Goal: Information Seeking & Learning: Check status

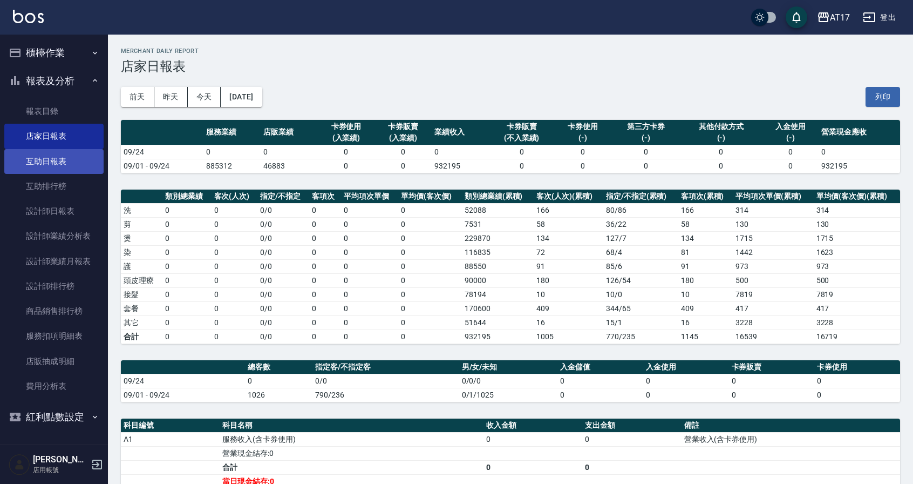
click at [37, 167] on link "互助日報表" at bounding box center [53, 161] width 99 height 25
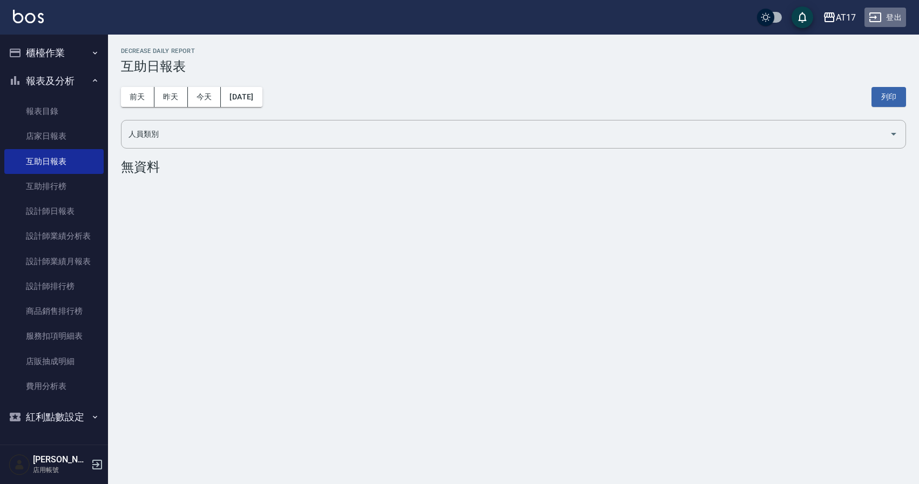
click at [869, 12] on icon "button" at bounding box center [874, 17] width 13 height 13
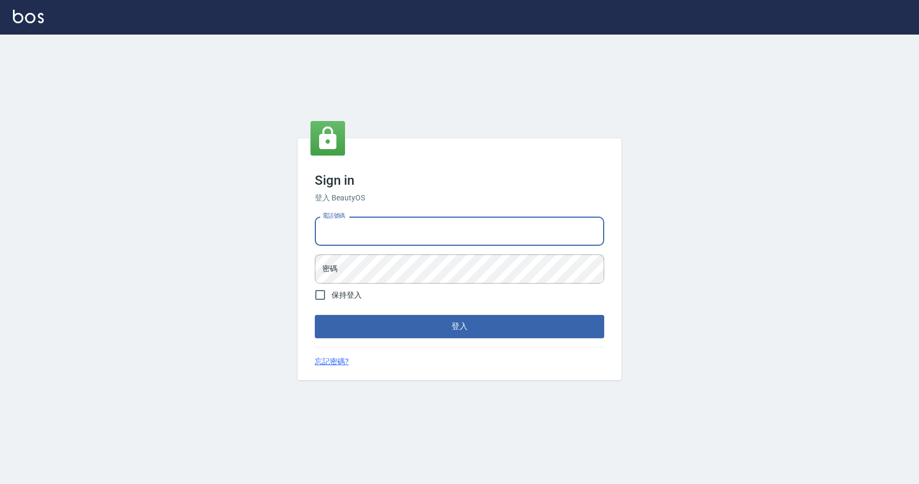
type input "0424526080"
drag, startPoint x: 376, startPoint y: 236, endPoint x: 309, endPoint y: 227, distance: 67.6
click at [309, 227] on div "Sign in 登入 BeautyOS 電話號碼 [PHONE_NUMBER] 電話號碼 密碼 密碼 保持登入 登入 忘記密碼?" at bounding box center [459, 258] width 324 height 241
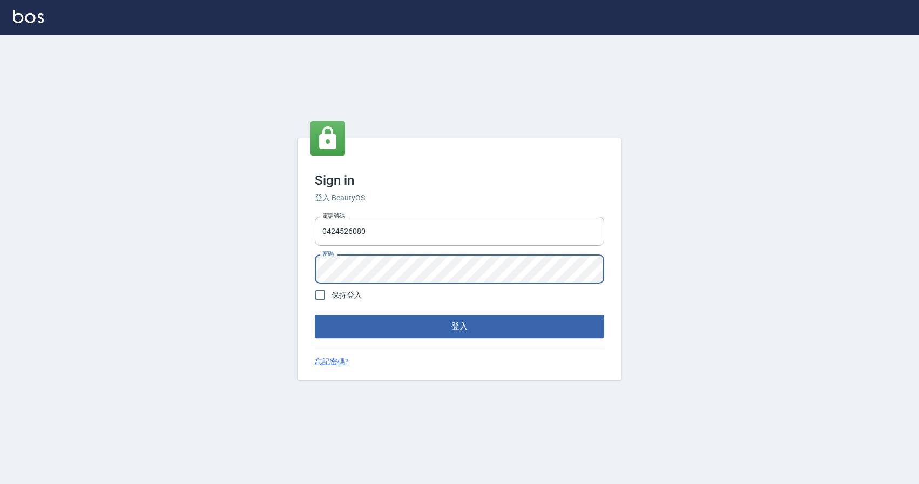
click at [315, 315] on button "登入" at bounding box center [459, 326] width 289 height 23
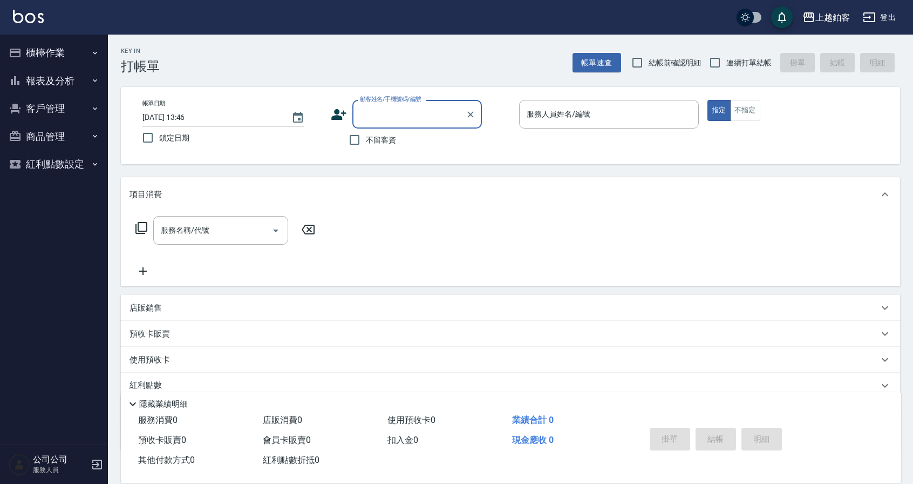
click at [79, 80] on button "報表及分析" at bounding box center [53, 81] width 99 height 28
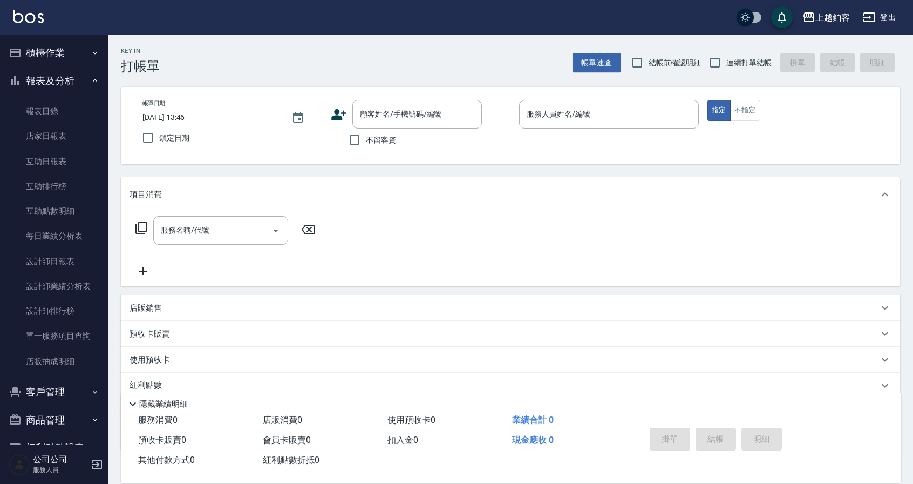
scroll to position [1, 0]
click at [70, 153] on link "互助日報表" at bounding box center [53, 161] width 99 height 25
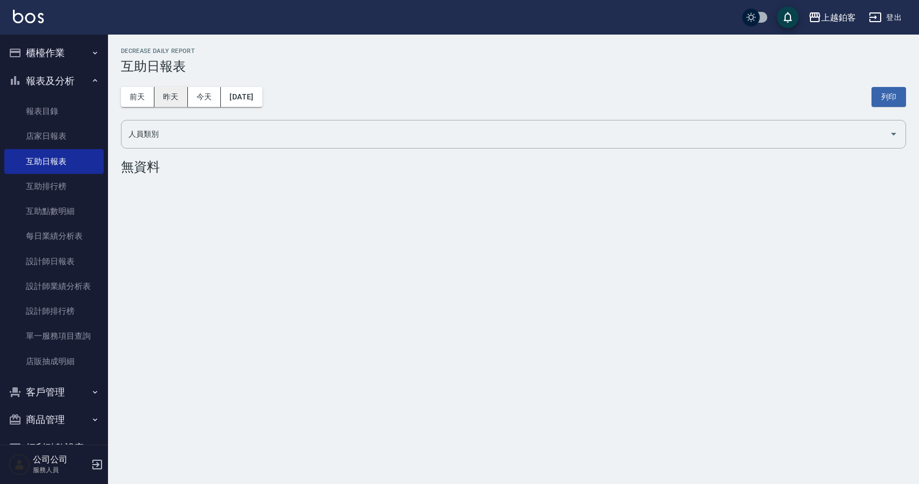
click at [185, 96] on button "昨天" at bounding box center [170, 97] width 33 height 20
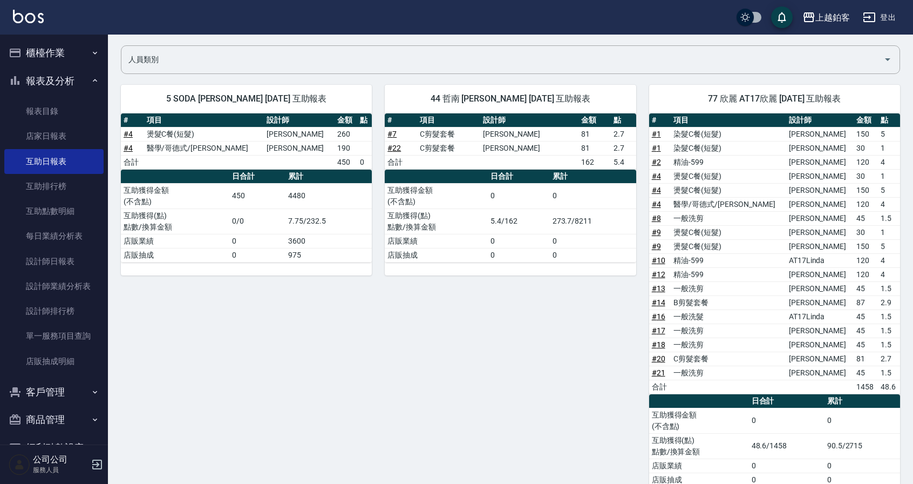
scroll to position [79, 0]
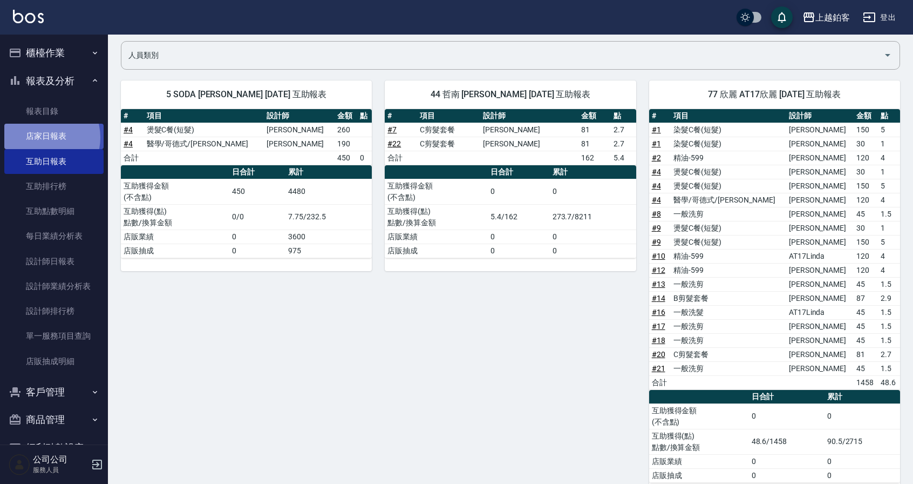
click at [44, 137] on link "店家日報表" at bounding box center [53, 136] width 99 height 25
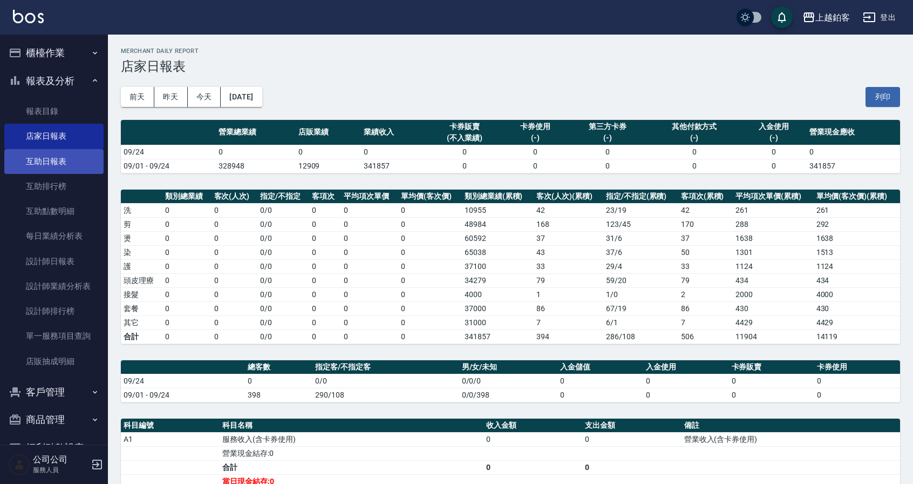
click at [59, 158] on link "互助日報表" at bounding box center [53, 161] width 99 height 25
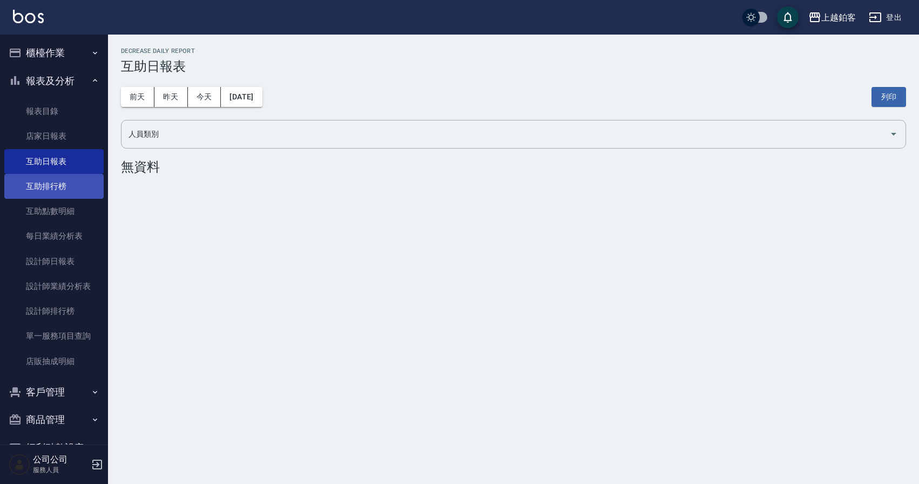
click at [62, 182] on link "互助排行榜" at bounding box center [53, 186] width 99 height 25
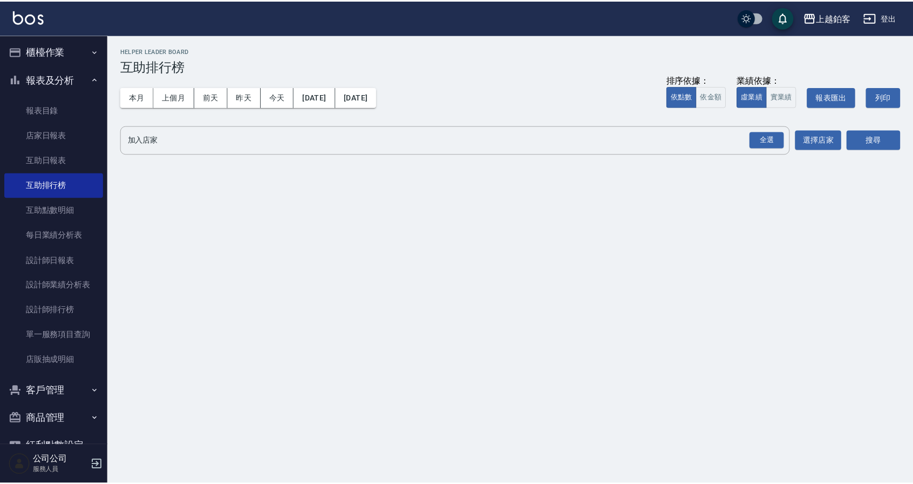
scroll to position [1, 0]
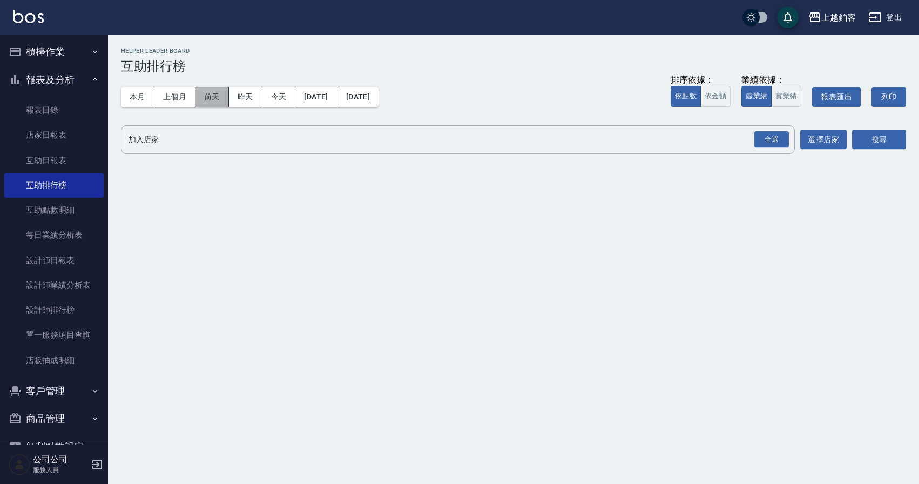
click at [206, 101] on button "前天" at bounding box center [211, 97] width 33 height 20
click at [71, 159] on link "互助日報表" at bounding box center [53, 160] width 99 height 25
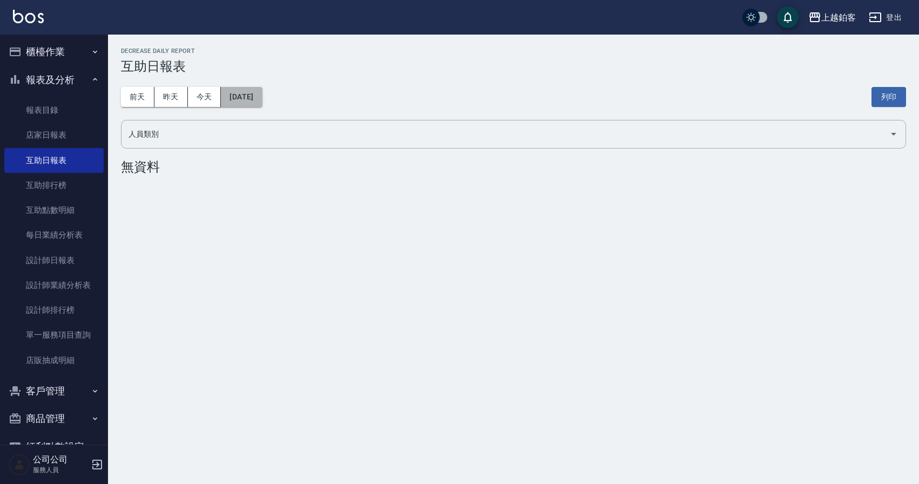
click at [262, 96] on button "[DATE]" at bounding box center [241, 97] width 41 height 20
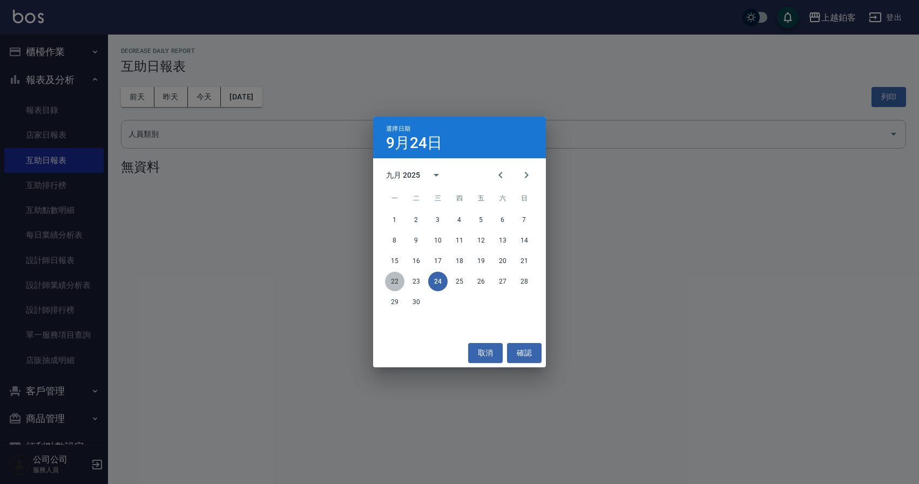
click at [395, 277] on button "22" at bounding box center [394, 280] width 19 height 19
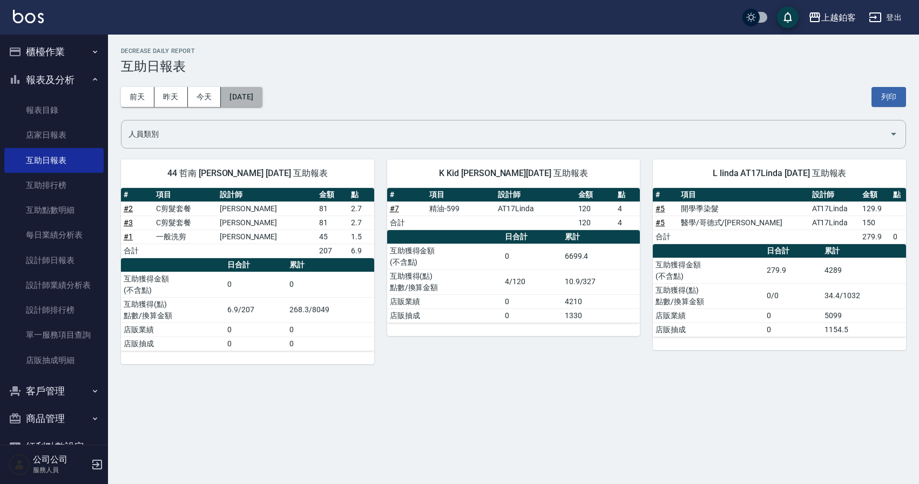
click at [242, 87] on button "[DATE]" at bounding box center [241, 97] width 41 height 20
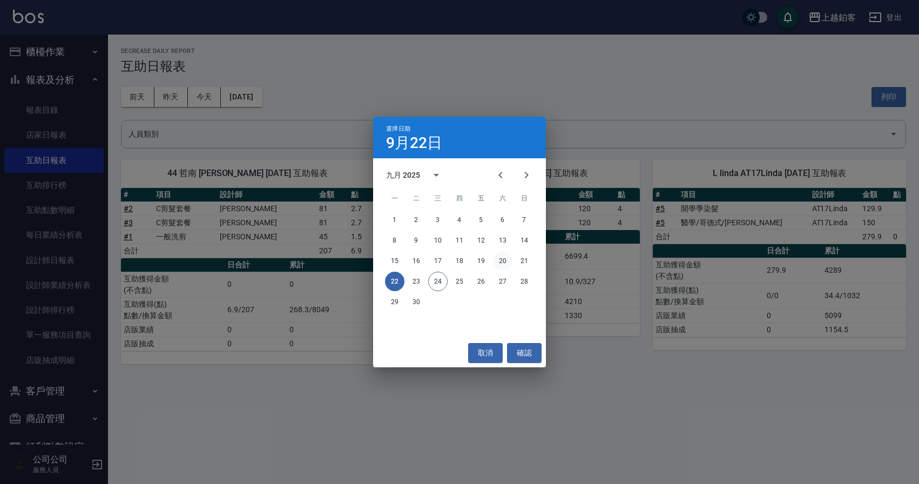
click at [505, 261] on button "20" at bounding box center [502, 260] width 19 height 19
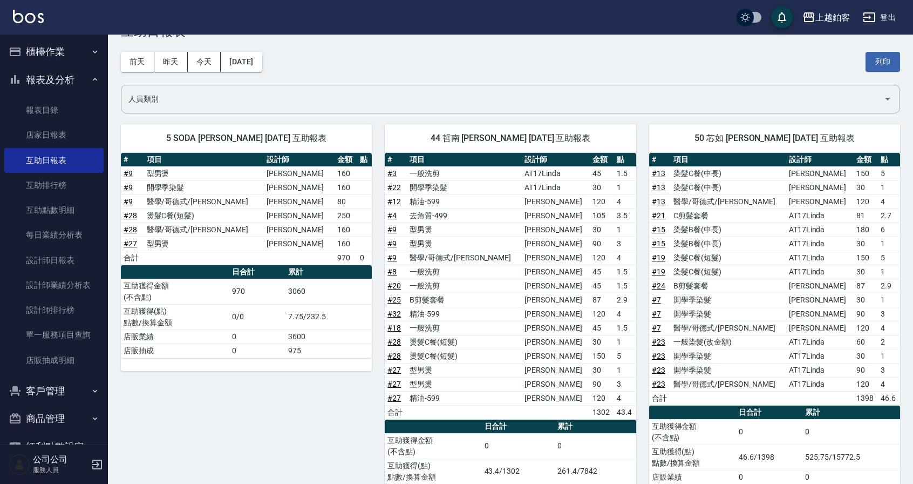
scroll to position [36, 0]
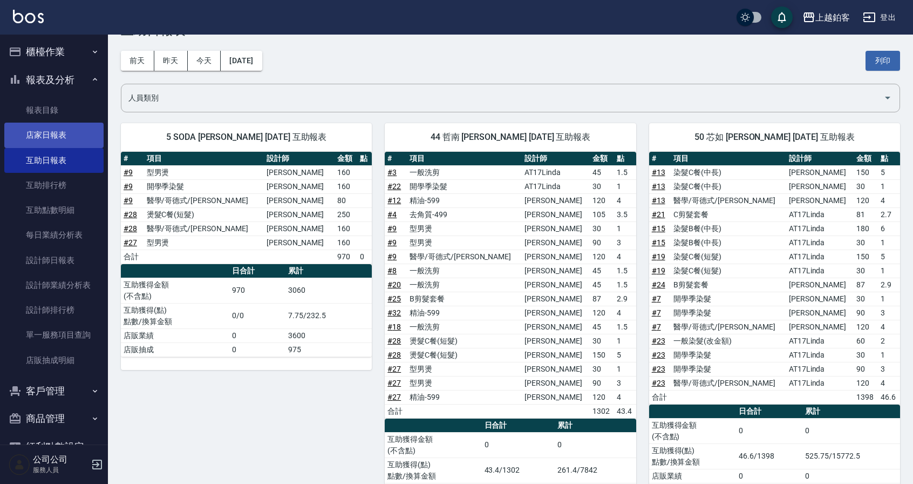
click at [71, 136] on link "店家日報表" at bounding box center [53, 135] width 99 height 25
